Goal: Transaction & Acquisition: Purchase product/service

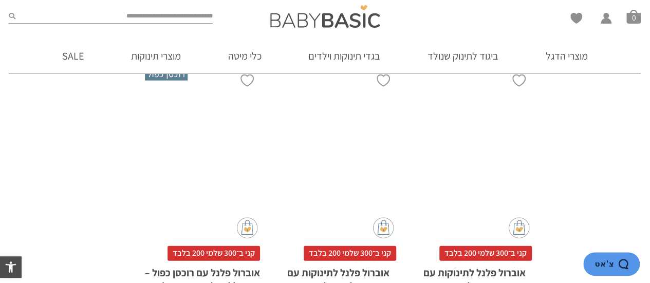
scroll to position [1335, 0]
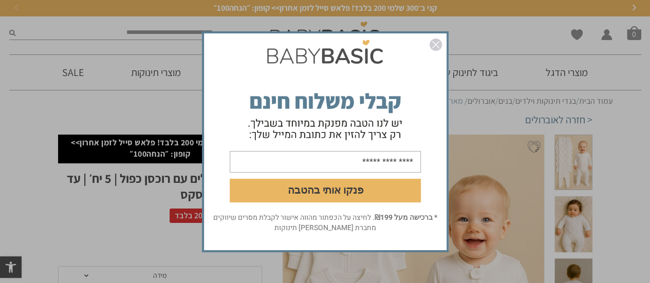
click at [440, 46] on img "סגור" at bounding box center [435, 45] width 12 height 12
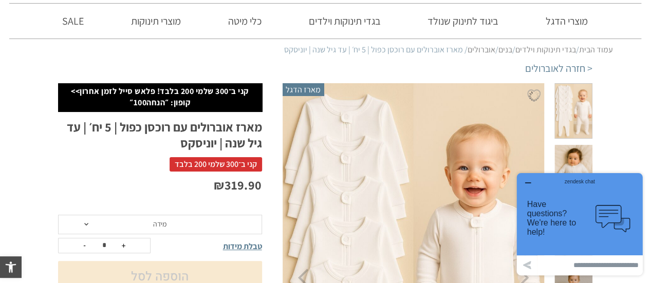
click at [533, 185] on button "button" at bounding box center [527, 183] width 16 height 10
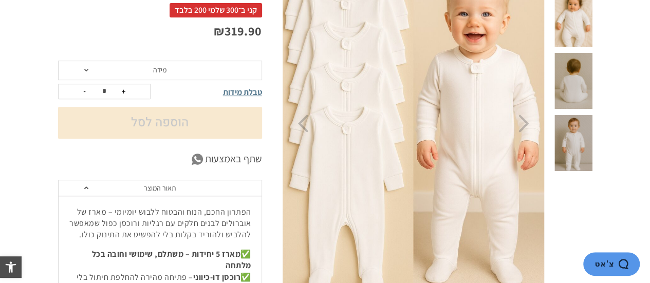
scroll to position [103, 0]
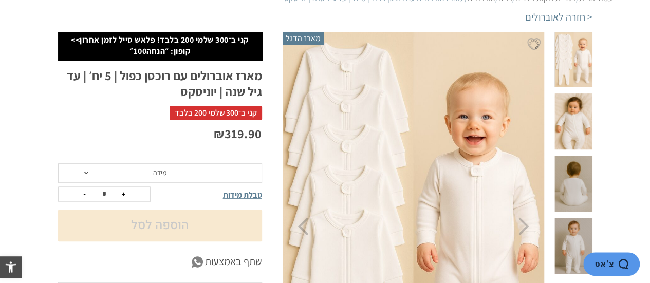
click at [579, 102] on span at bounding box center [572, 121] width 37 height 56
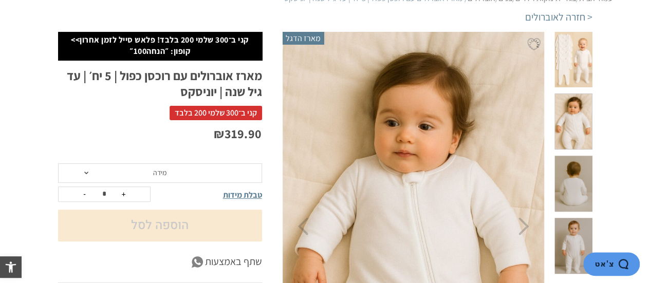
click at [574, 108] on span at bounding box center [572, 121] width 37 height 56
click at [576, 156] on span at bounding box center [572, 184] width 37 height 56
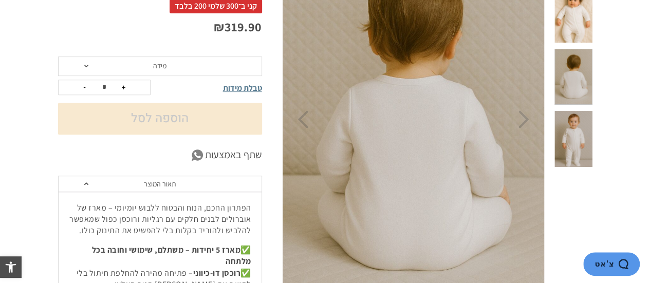
scroll to position [205, 0]
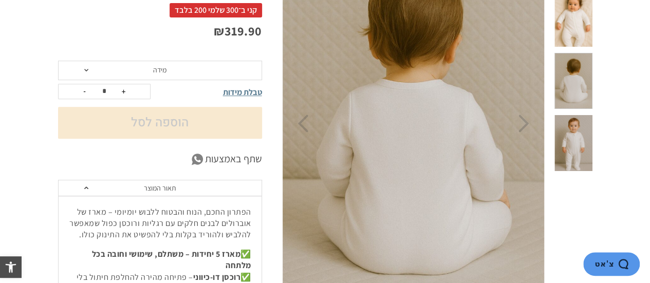
click at [582, 115] on span at bounding box center [572, 143] width 37 height 56
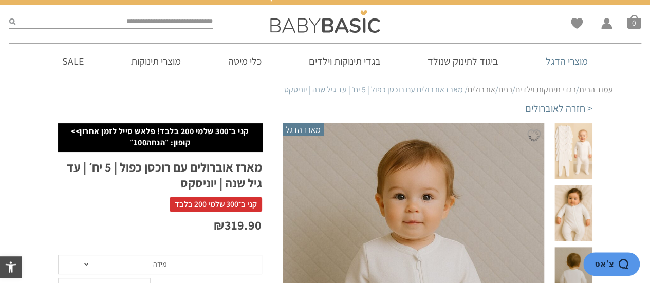
scroll to position [0, 0]
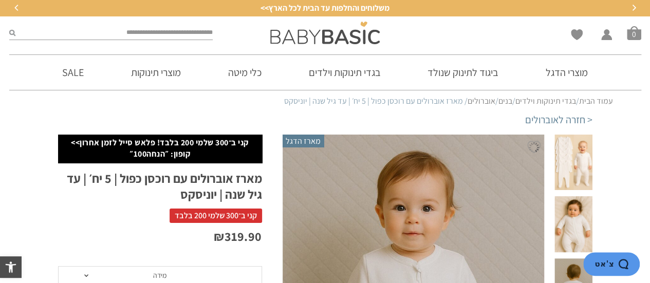
click at [590, 156] on span at bounding box center [572, 163] width 37 height 56
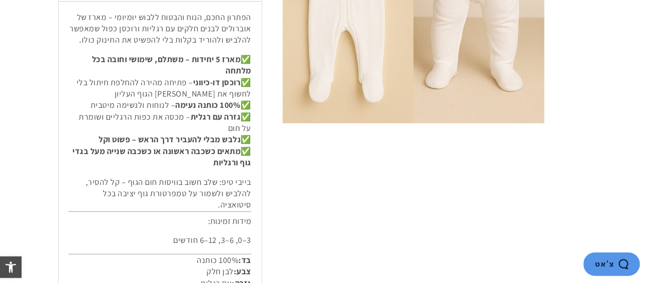
scroll to position [411, 0]
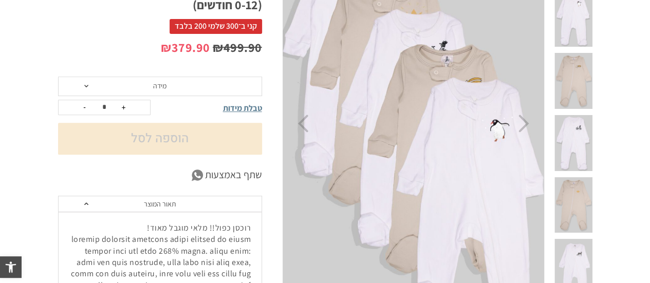
scroll to position [154, 0]
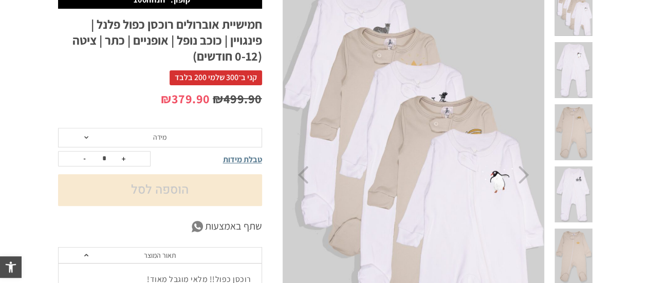
click at [581, 104] on span at bounding box center [572, 132] width 37 height 56
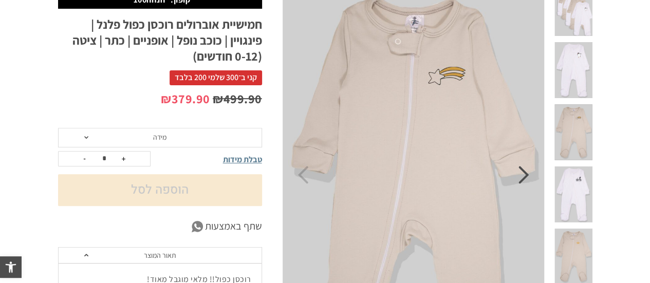
click at [528, 178] on icon "Next" at bounding box center [523, 175] width 11 height 18
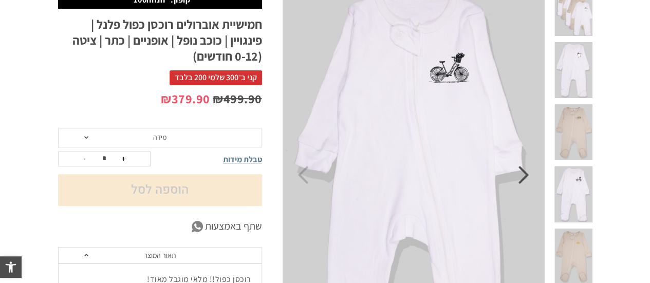
scroll to position [0, 0]
click at [528, 178] on icon "Next" at bounding box center [523, 175] width 11 height 18
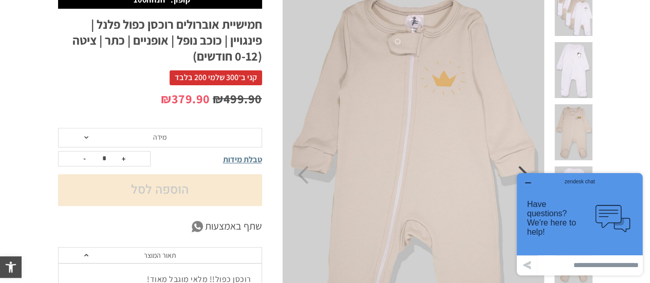
click at [528, 178] on button "button" at bounding box center [527, 183] width 16 height 10
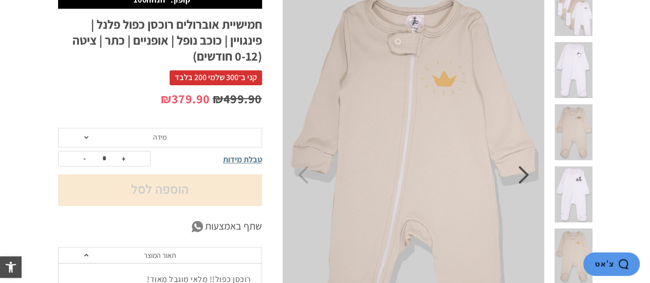
click at [526, 175] on icon "Next" at bounding box center [523, 175] width 11 height 18
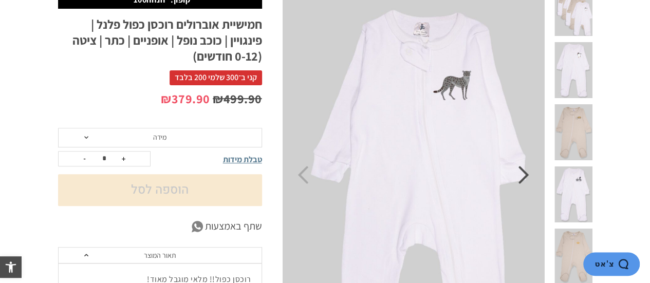
click at [526, 175] on icon "Next" at bounding box center [523, 175] width 11 height 18
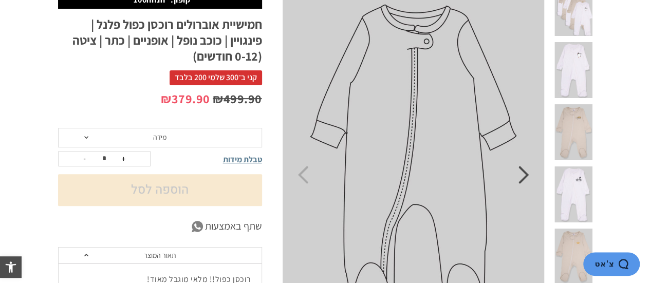
click at [526, 175] on icon "Next" at bounding box center [523, 175] width 11 height 18
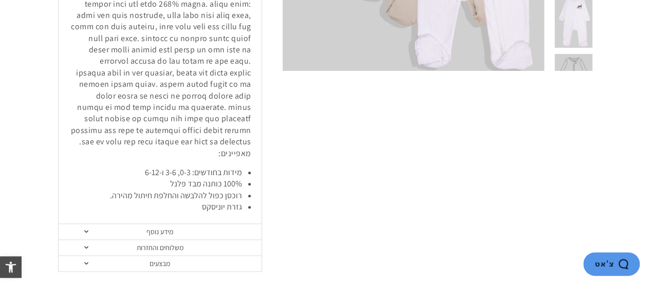
scroll to position [462, 0]
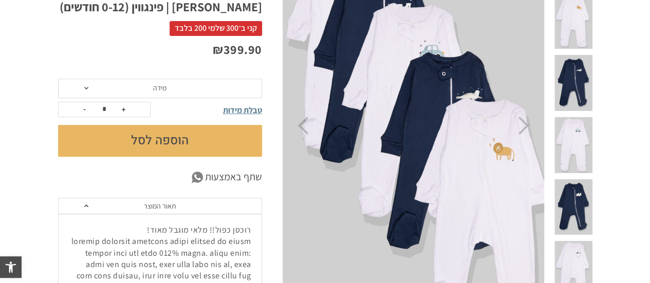
scroll to position [154, 0]
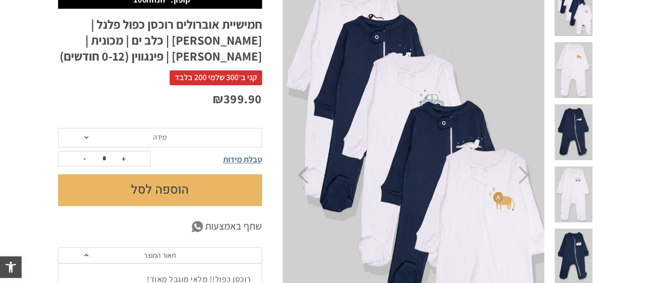
click at [582, 44] on span at bounding box center [572, 70] width 37 height 56
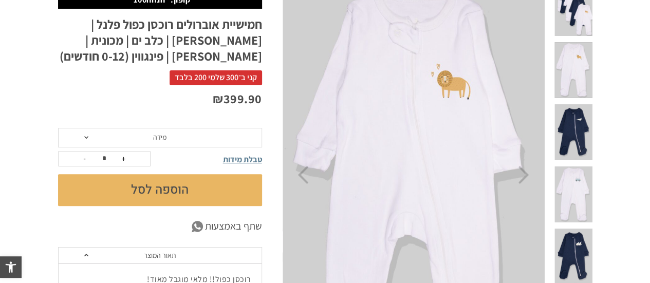
click at [587, 108] on span at bounding box center [572, 132] width 37 height 56
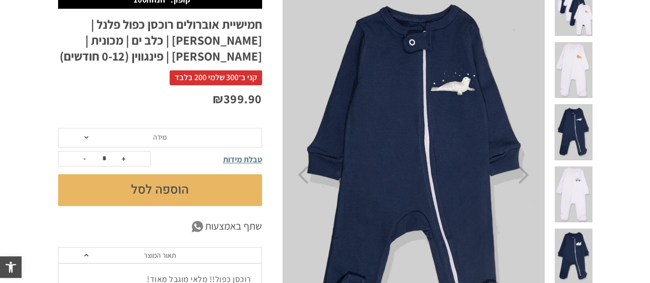
scroll to position [0, 0]
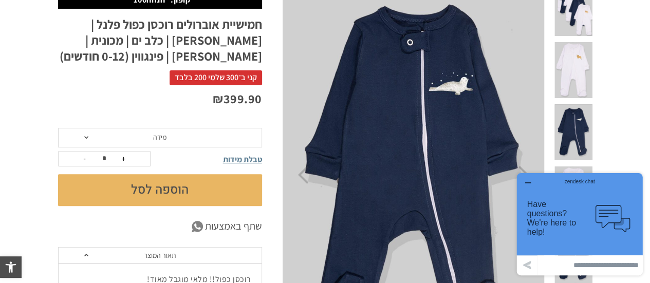
click at [582, 166] on span at bounding box center [572, 194] width 37 height 56
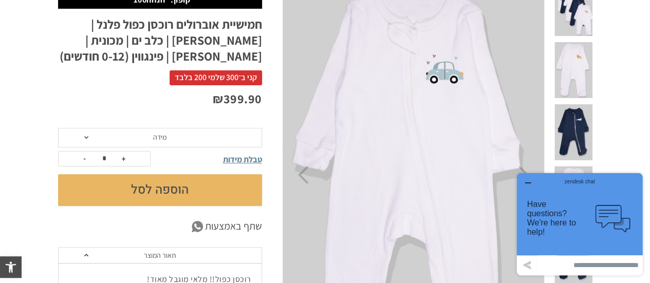
click at [535, 179] on div "zendesk chat" at bounding box center [579, 180] width 101 height 10
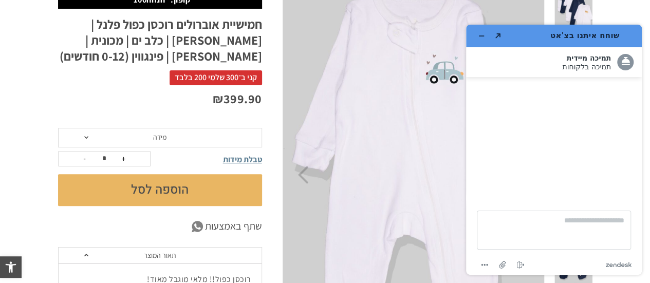
scroll to position [359, 0]
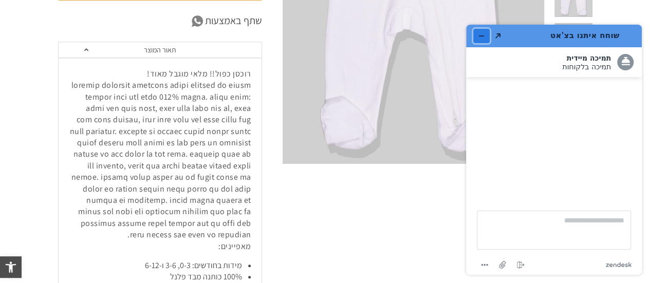
click at [485, 36] on button "מזער את היישומון" at bounding box center [481, 36] width 16 height 14
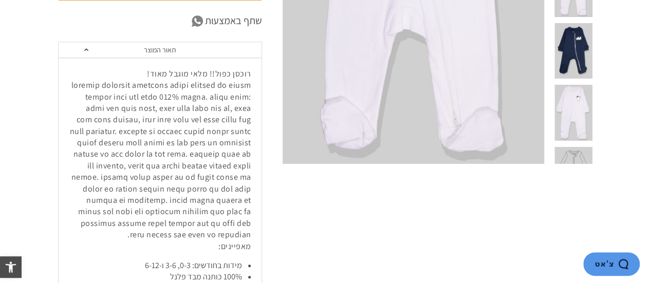
drag, startPoint x: 580, startPoint y: 53, endPoint x: 587, endPoint y: 89, distance: 36.6
click at [581, 85] on span at bounding box center [572, 113] width 37 height 56
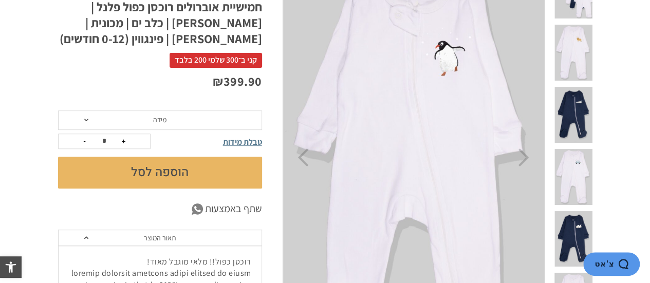
scroll to position [103, 0]
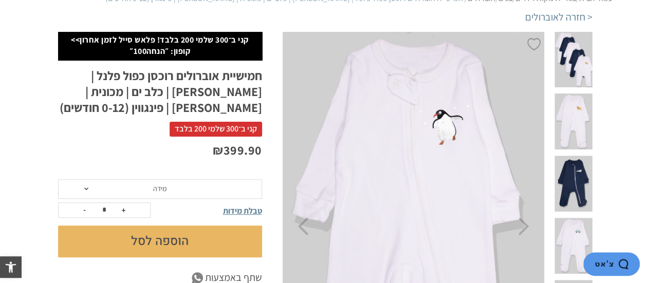
click at [573, 37] on span at bounding box center [572, 60] width 37 height 56
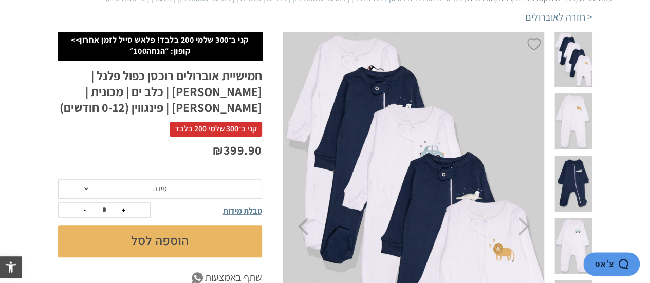
click at [576, 106] on span at bounding box center [572, 121] width 37 height 56
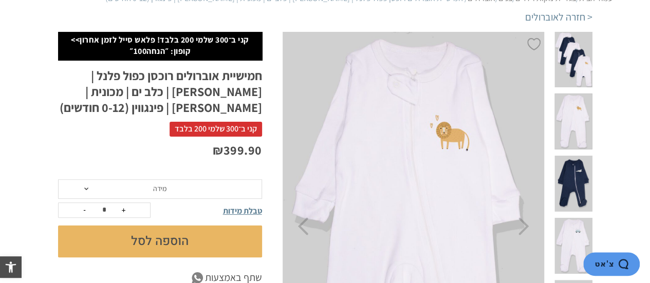
click at [581, 156] on span at bounding box center [572, 184] width 37 height 56
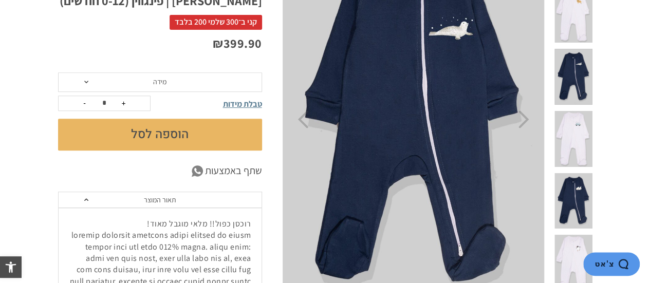
scroll to position [154, 0]
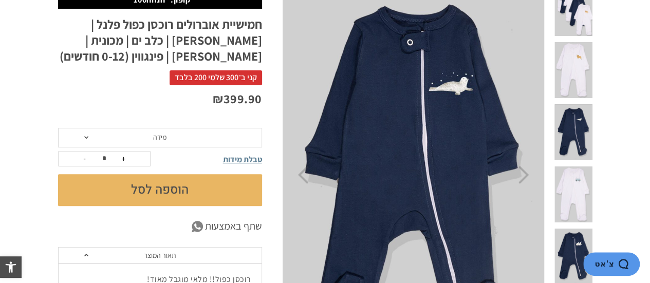
click at [578, 166] on span at bounding box center [572, 194] width 37 height 56
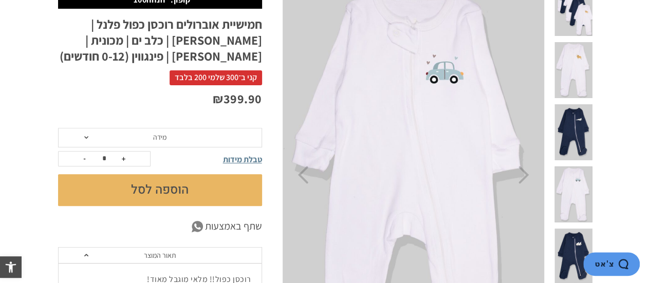
click at [140, 134] on span "מידה" at bounding box center [160, 138] width 204 height 20
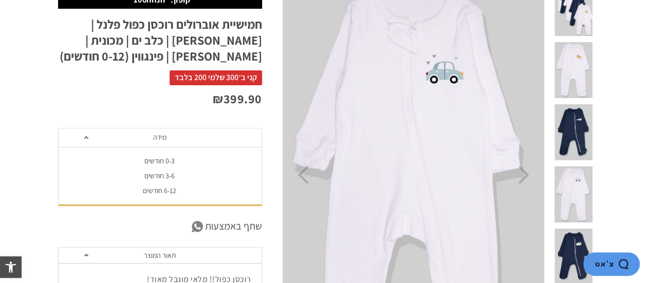
click at [161, 176] on div "3-6 חודשים" at bounding box center [160, 176] width 204 height 9
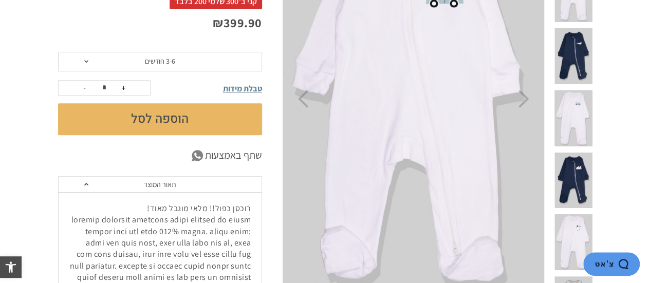
scroll to position [103, 0]
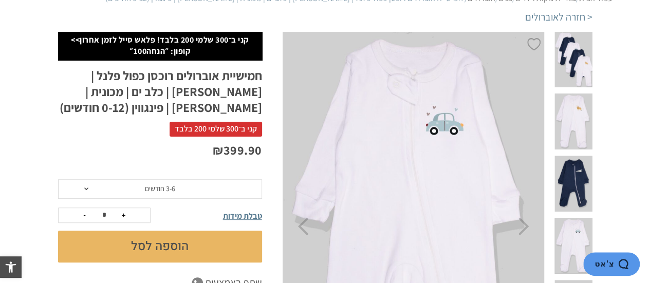
click at [574, 102] on span at bounding box center [572, 121] width 37 height 56
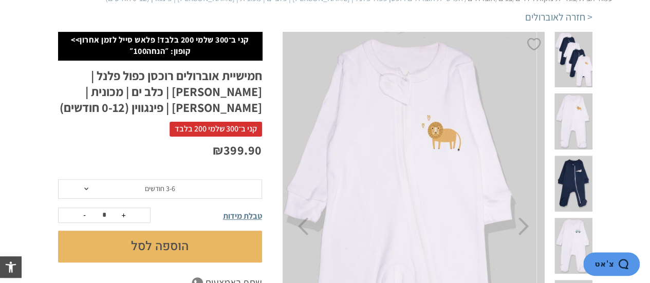
click at [580, 156] on span at bounding box center [572, 184] width 37 height 56
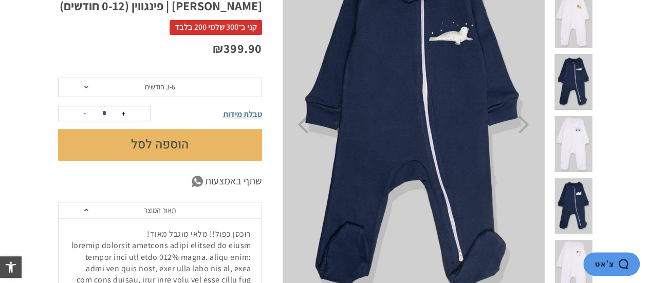
scroll to position [205, 0]
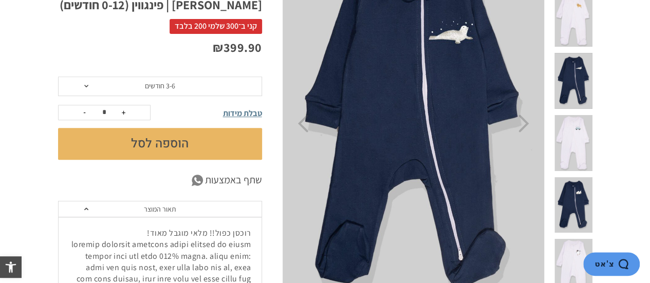
click at [571, 119] on span at bounding box center [572, 143] width 37 height 56
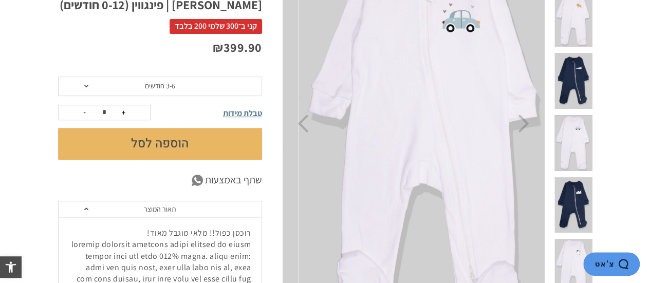
click at [576, 177] on span at bounding box center [572, 205] width 37 height 56
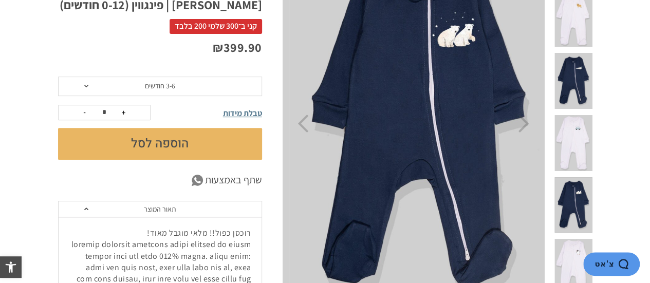
click at [574, 177] on div at bounding box center [572, 208] width 37 height 62
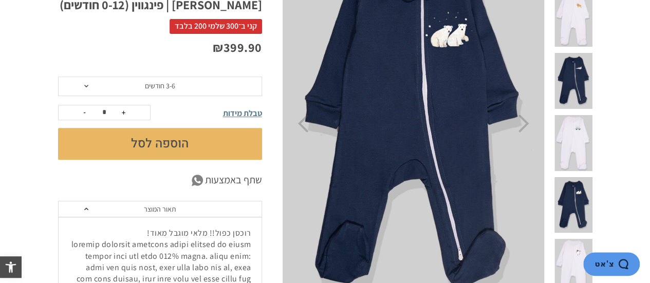
drag, startPoint x: 593, startPoint y: 185, endPoint x: 583, endPoint y: 193, distance: 12.0
click at [585, 189] on div at bounding box center [573, 123] width 48 height 389
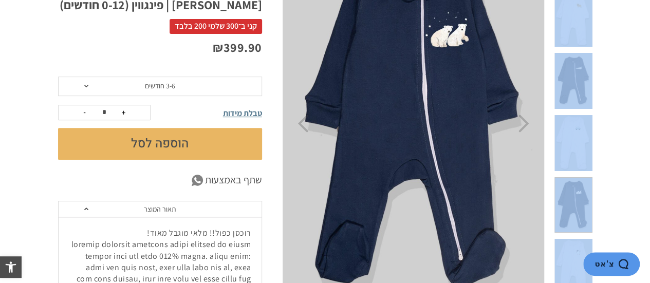
click at [583, 239] on span at bounding box center [572, 267] width 37 height 56
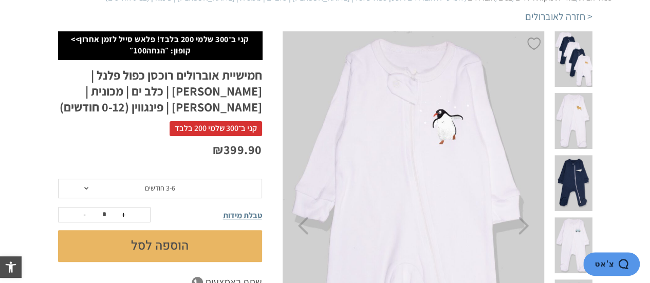
scroll to position [103, 0]
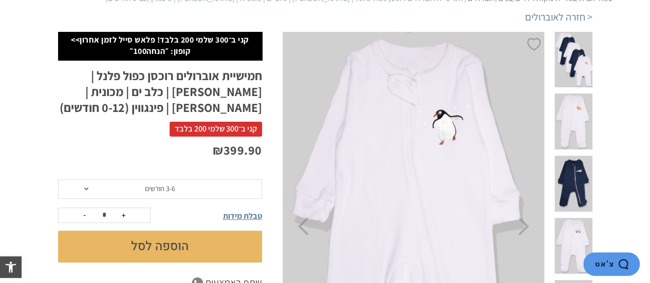
click at [591, 48] on div at bounding box center [573, 226] width 48 height 389
click at [564, 156] on span at bounding box center [572, 184] width 37 height 56
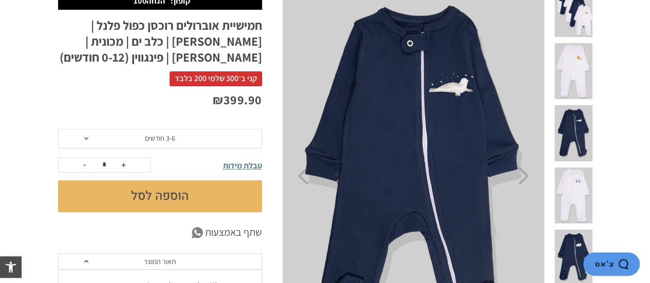
scroll to position [154, 0]
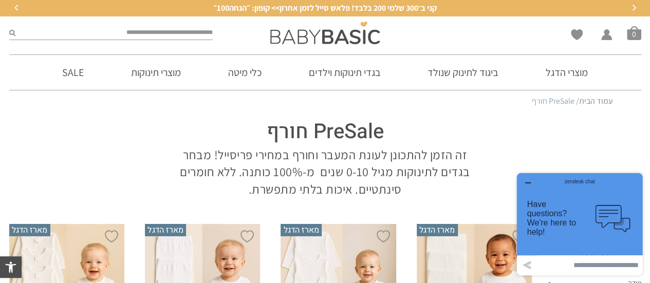
click at [153, 29] on input "search" at bounding box center [114, 32] width 198 height 13
type input "***"
click at [9, 26] on button "submit" at bounding box center [12, 32] width 6 height 13
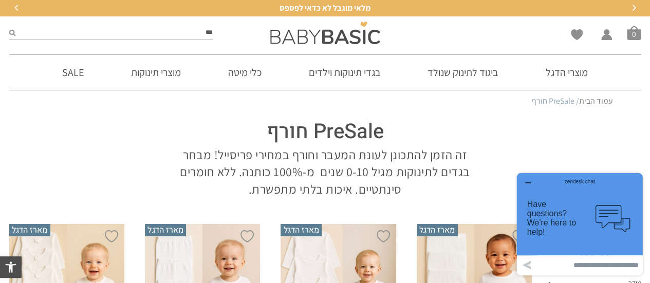
click at [531, 178] on div "zendesk chat" at bounding box center [579, 180] width 101 height 10
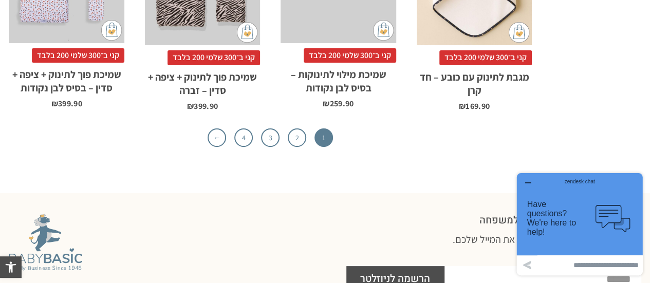
scroll to position [3389, 0]
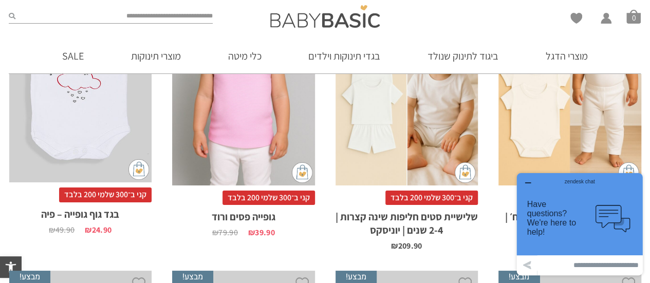
scroll to position [2019, 0]
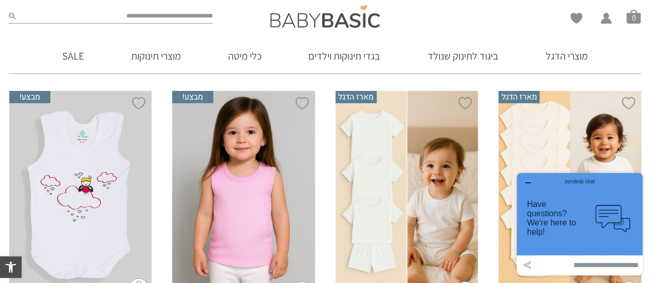
click at [528, 178] on button "button" at bounding box center [527, 183] width 16 height 10
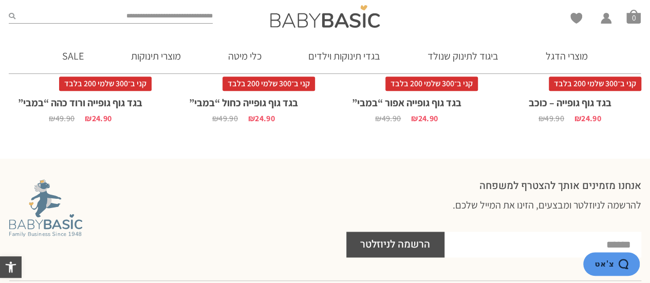
scroll to position [2532, 0]
